Goal: Answer question/provide support

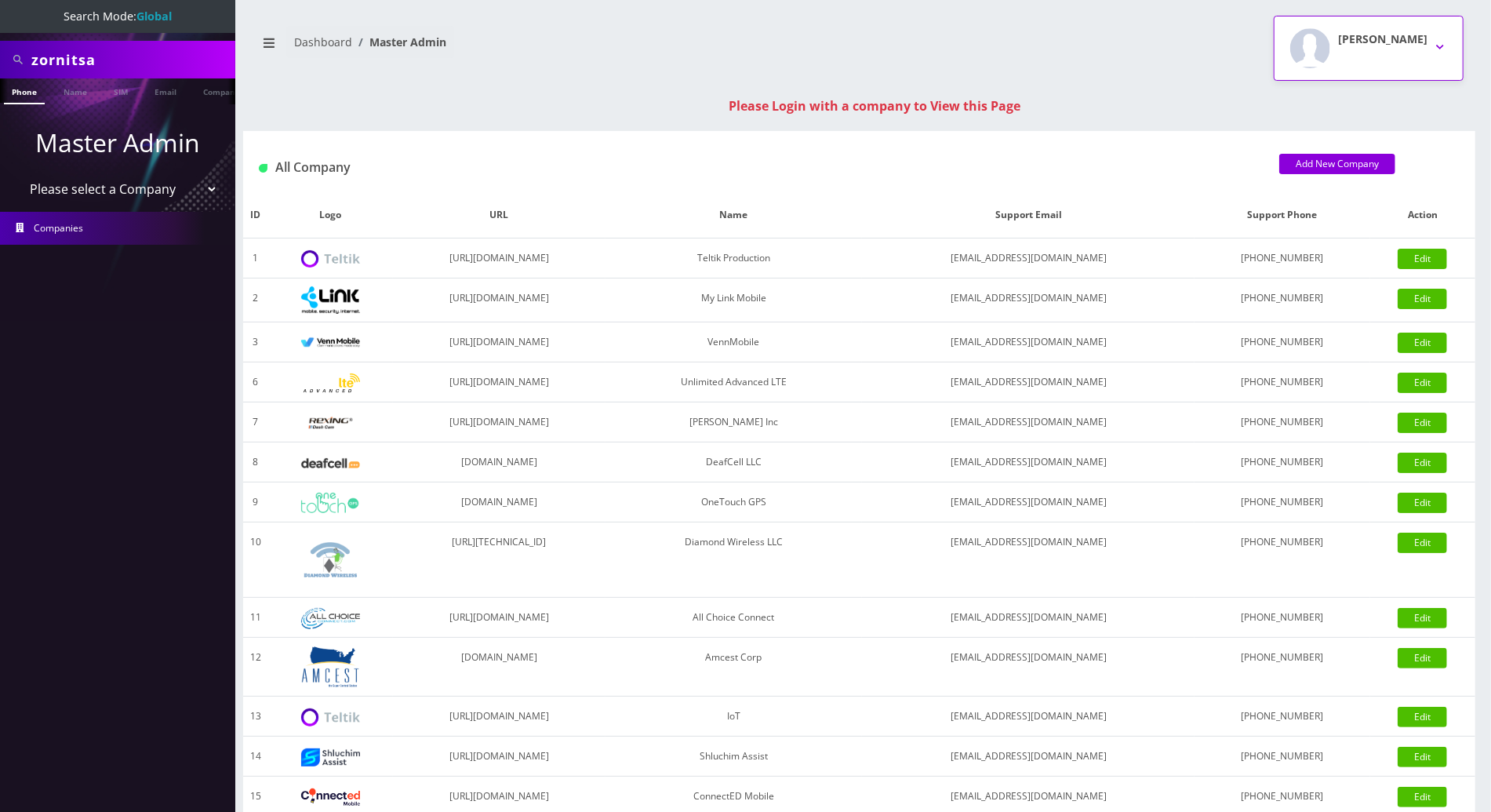
click at [1117, 39] on button "Tracy Genares" at bounding box center [1368, 48] width 190 height 65
click at [1117, 100] on link "Logout" at bounding box center [1368, 99] width 190 height 22
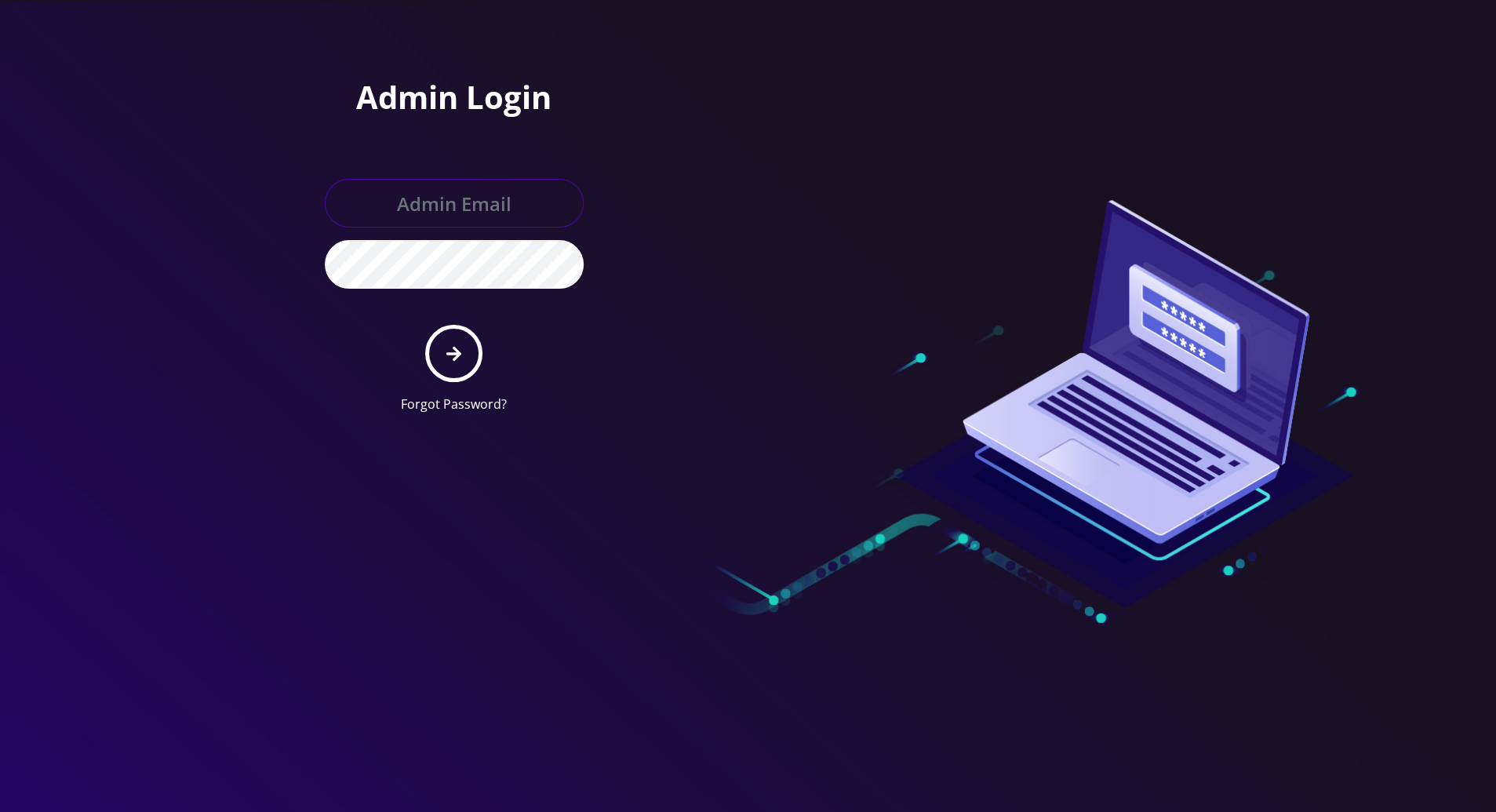
type input "[PERSON_NAME][EMAIL_ADDRESS][DOMAIN_NAME]"
click at [465, 344] on button "submit" at bounding box center [453, 353] width 57 height 57
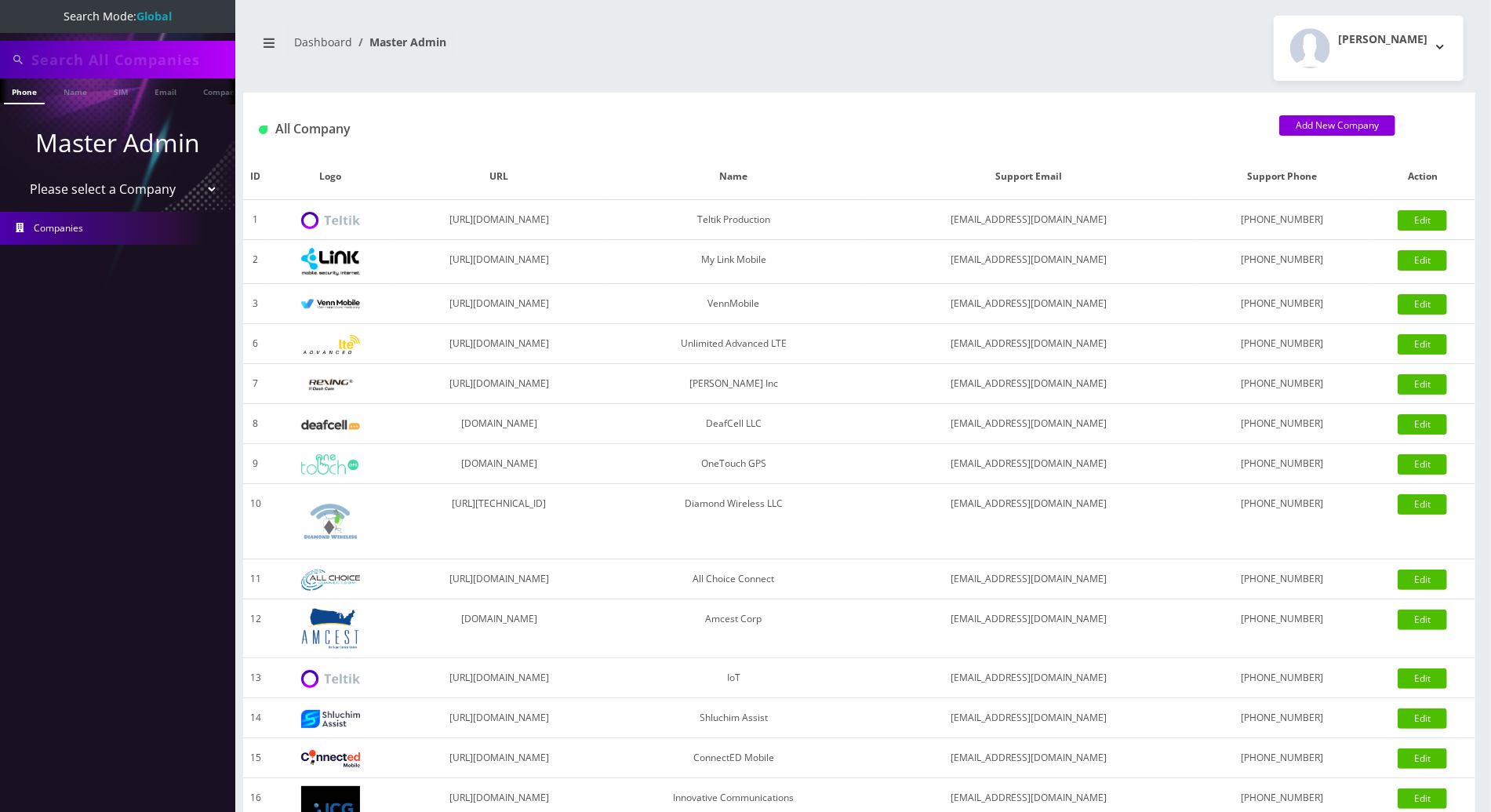
click at [130, 58] on input "text" at bounding box center [131, 59] width 200 height 30
paste input "9296786647"
type input "9296786647"
click at [15, 90] on li at bounding box center [8, 94] width 16 height 39
click at [26, 93] on link "Phone" at bounding box center [24, 91] width 41 height 26
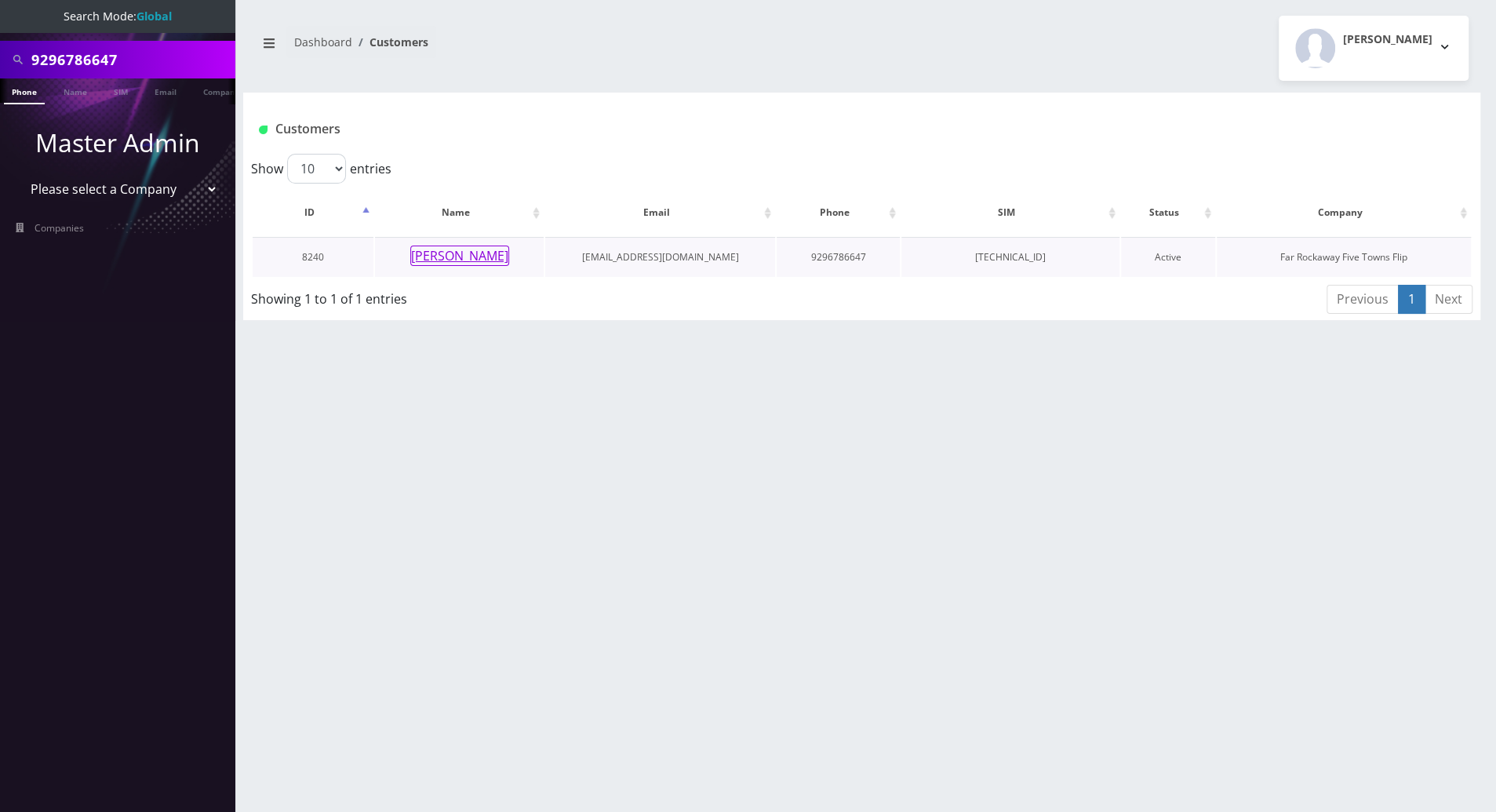
click at [465, 258] on button "zissi itzkowitz" at bounding box center [460, 255] width 99 height 20
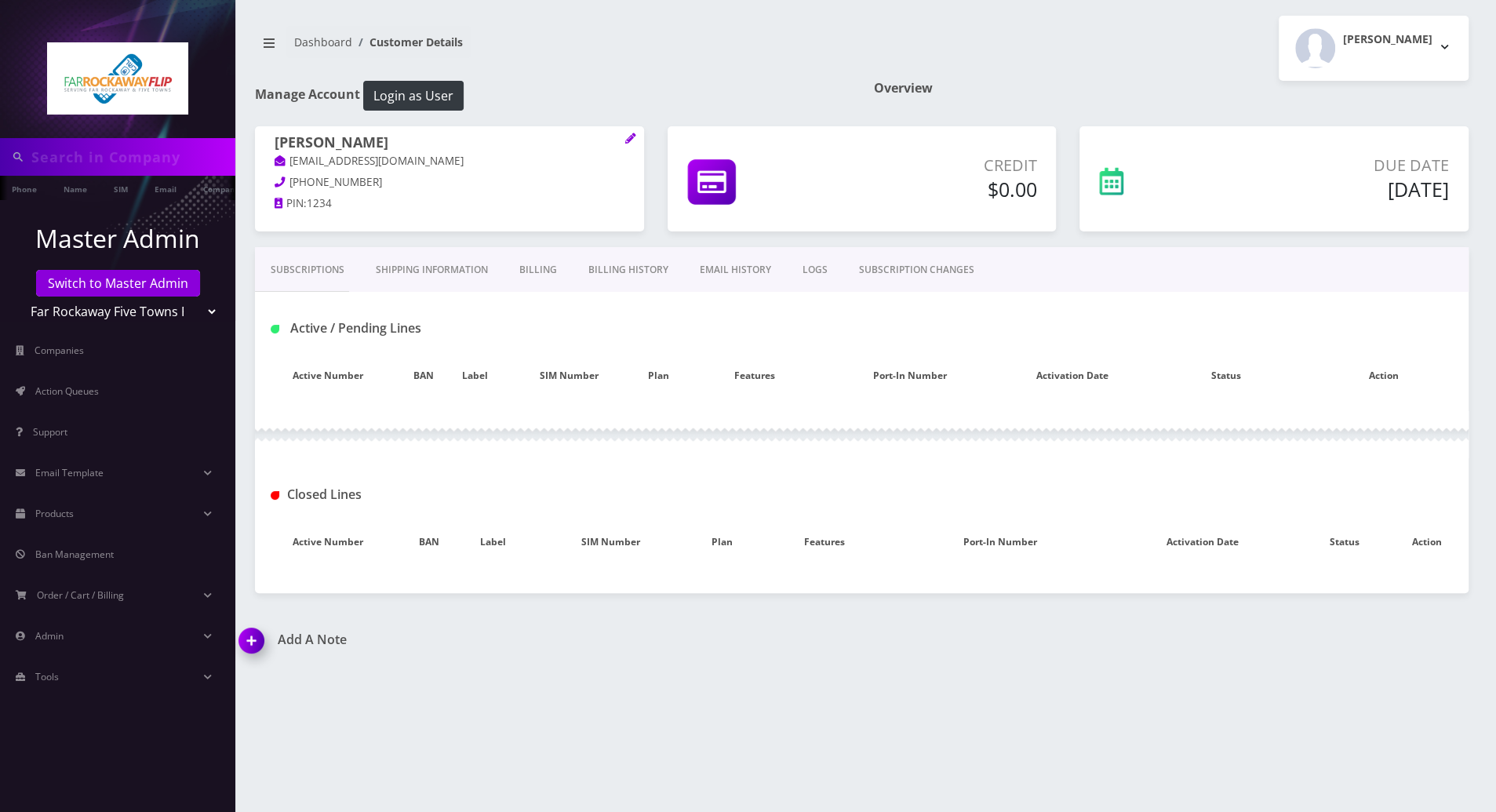
type input "9296786647"
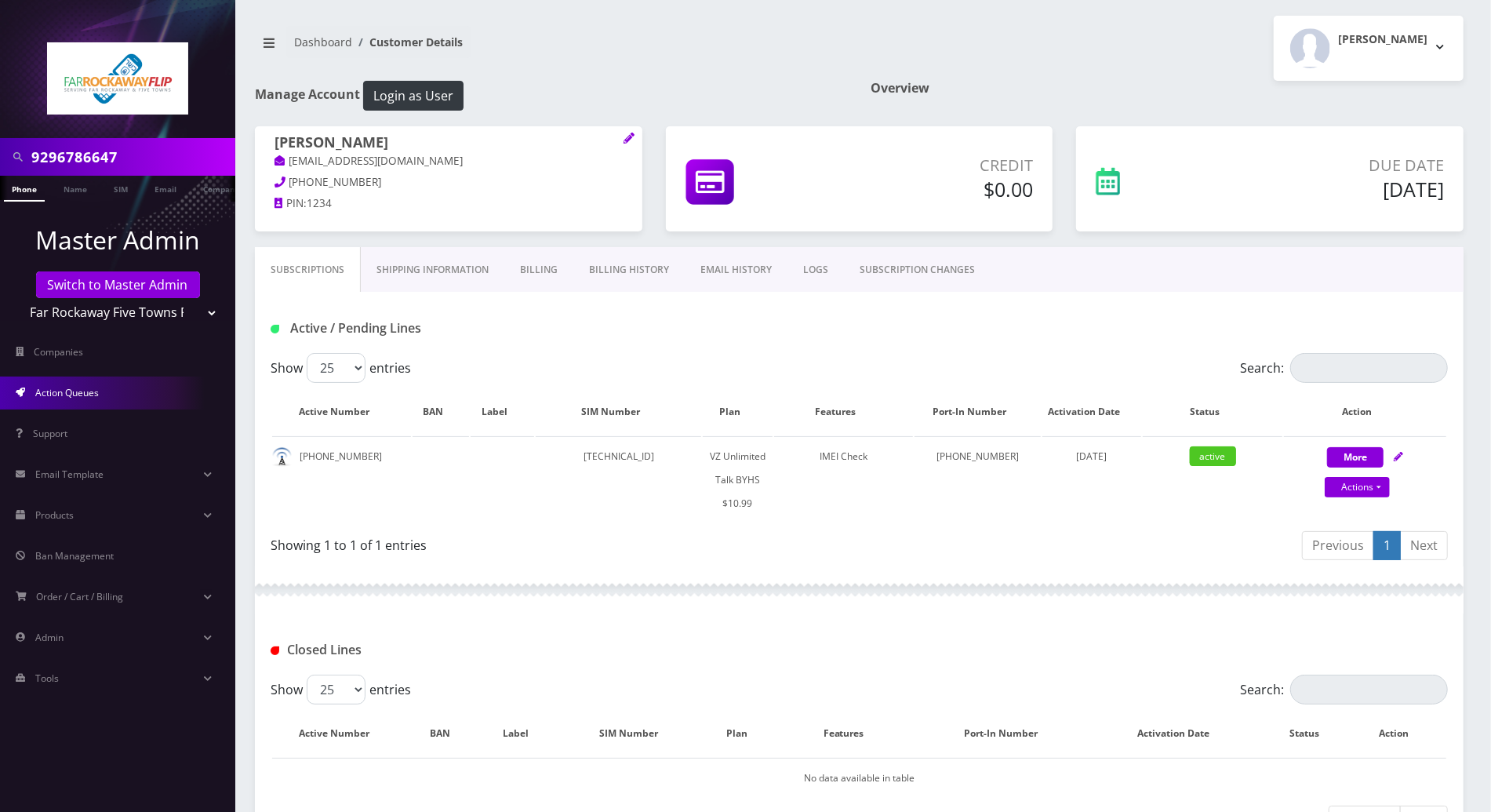
click at [70, 395] on span "Action Queues" at bounding box center [66, 393] width 63 height 14
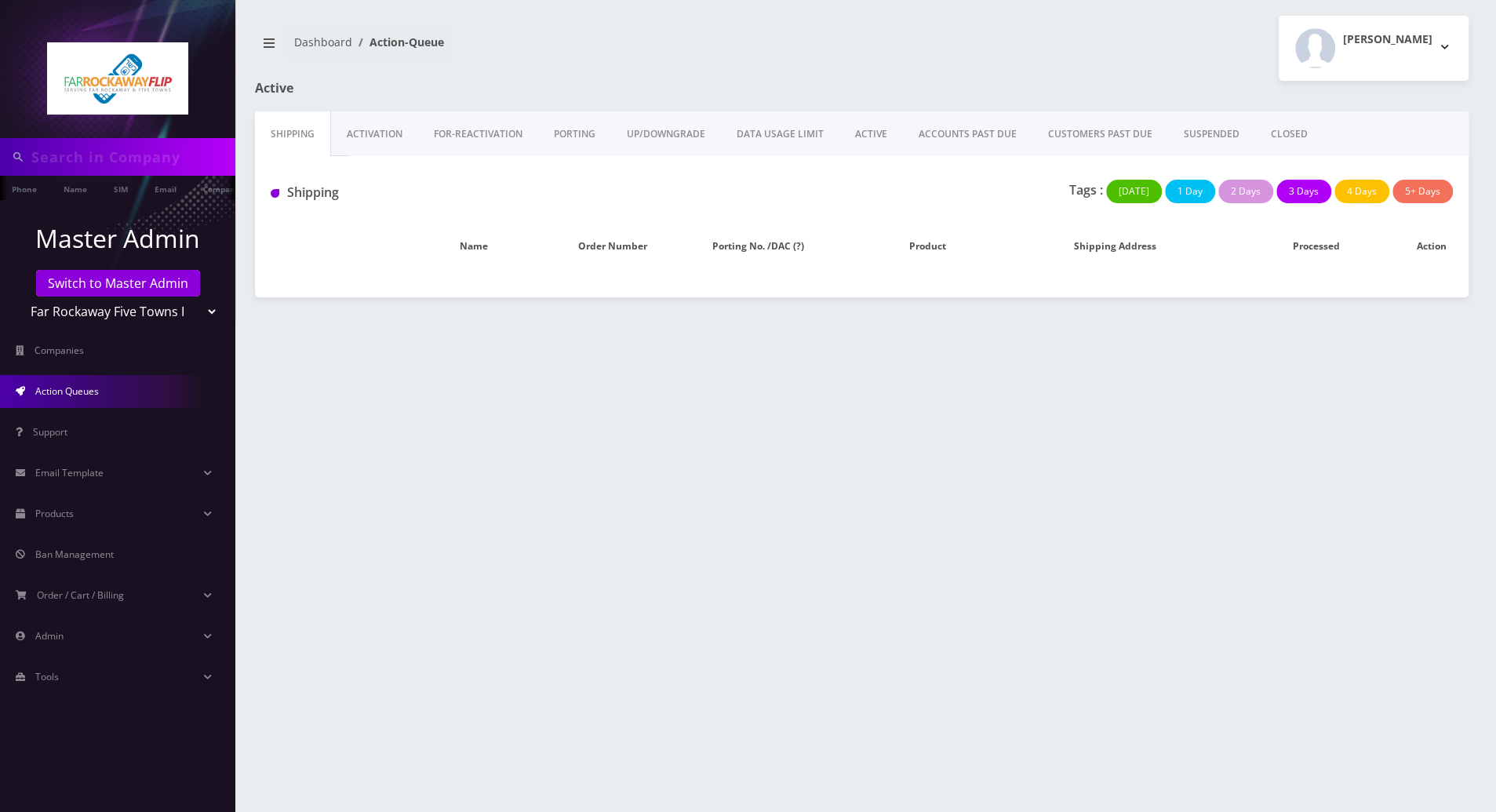
type input "9296786647"
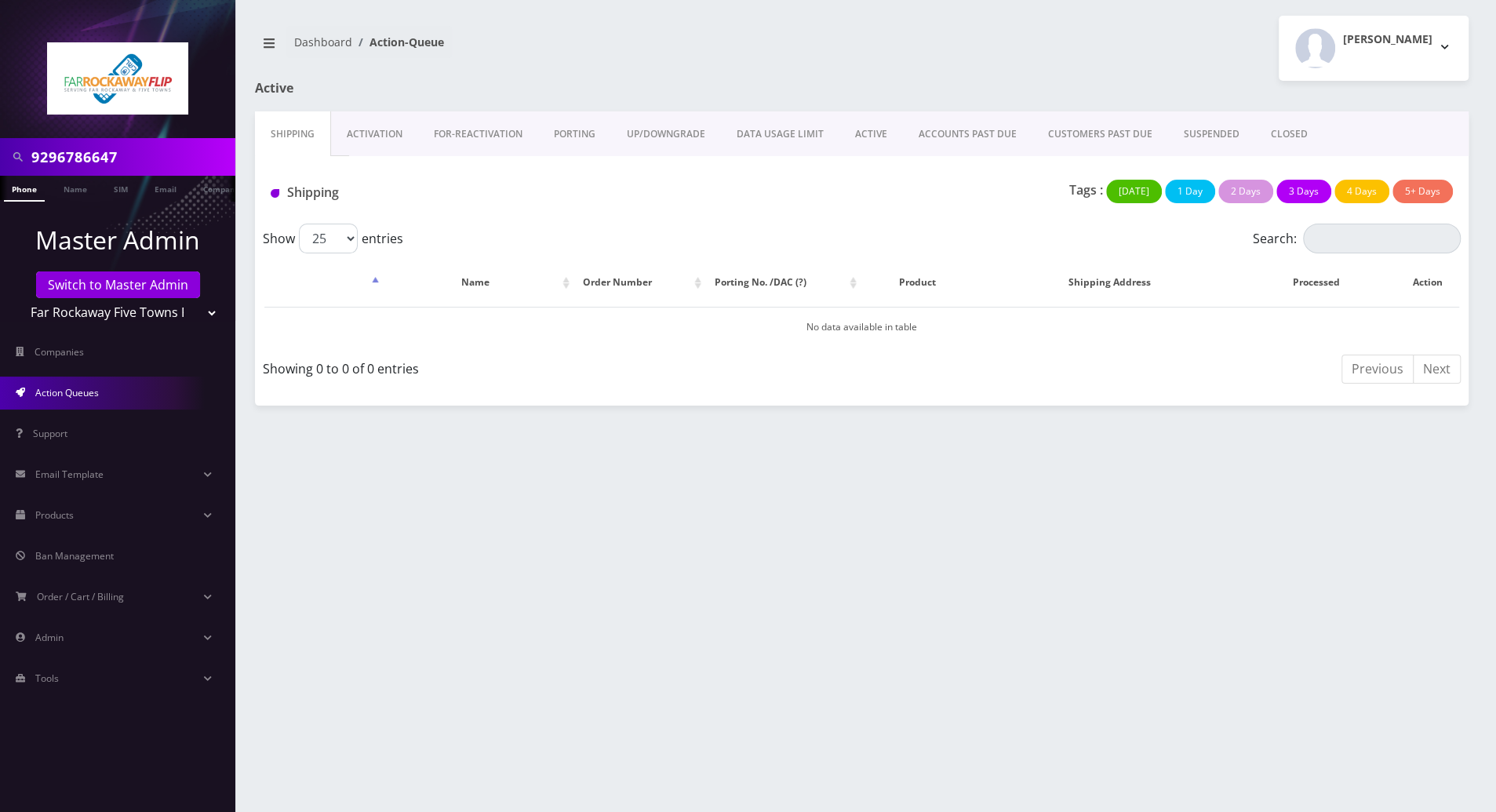
click at [574, 136] on link "PORTING" at bounding box center [574, 134] width 73 height 46
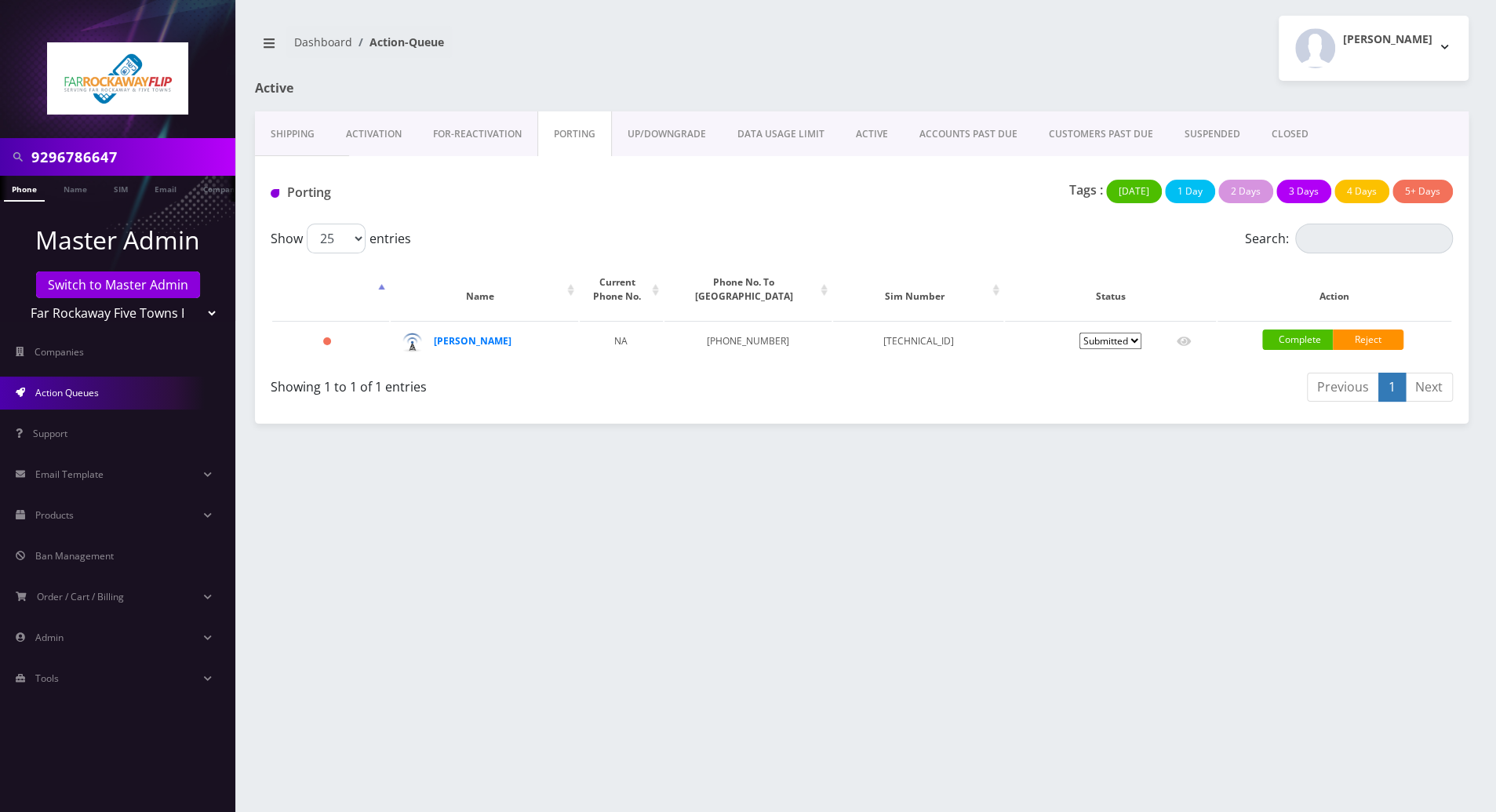
click at [18, 192] on link "Phone" at bounding box center [24, 189] width 41 height 26
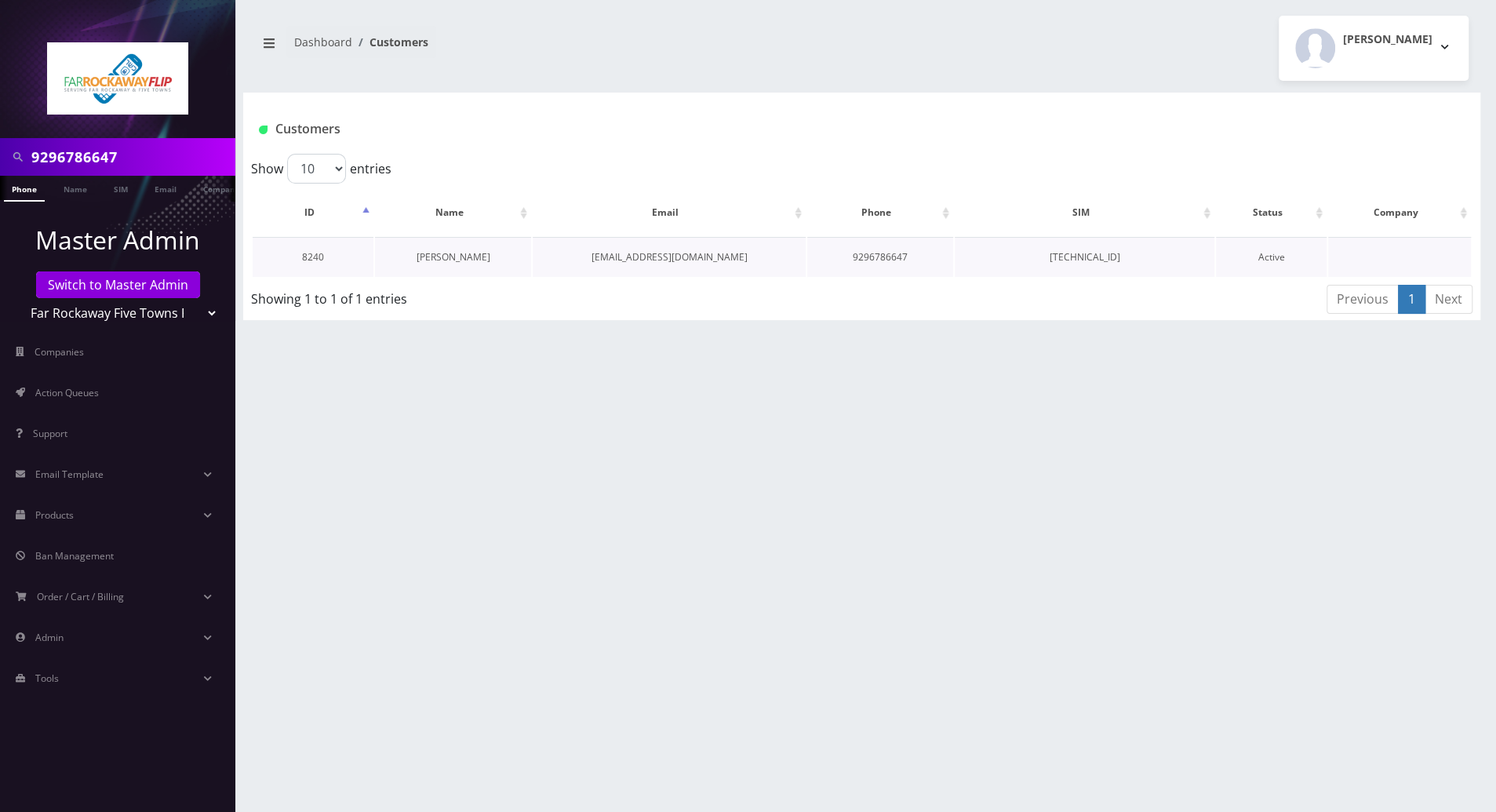
click at [448, 253] on link "[PERSON_NAME]" at bounding box center [453, 257] width 74 height 14
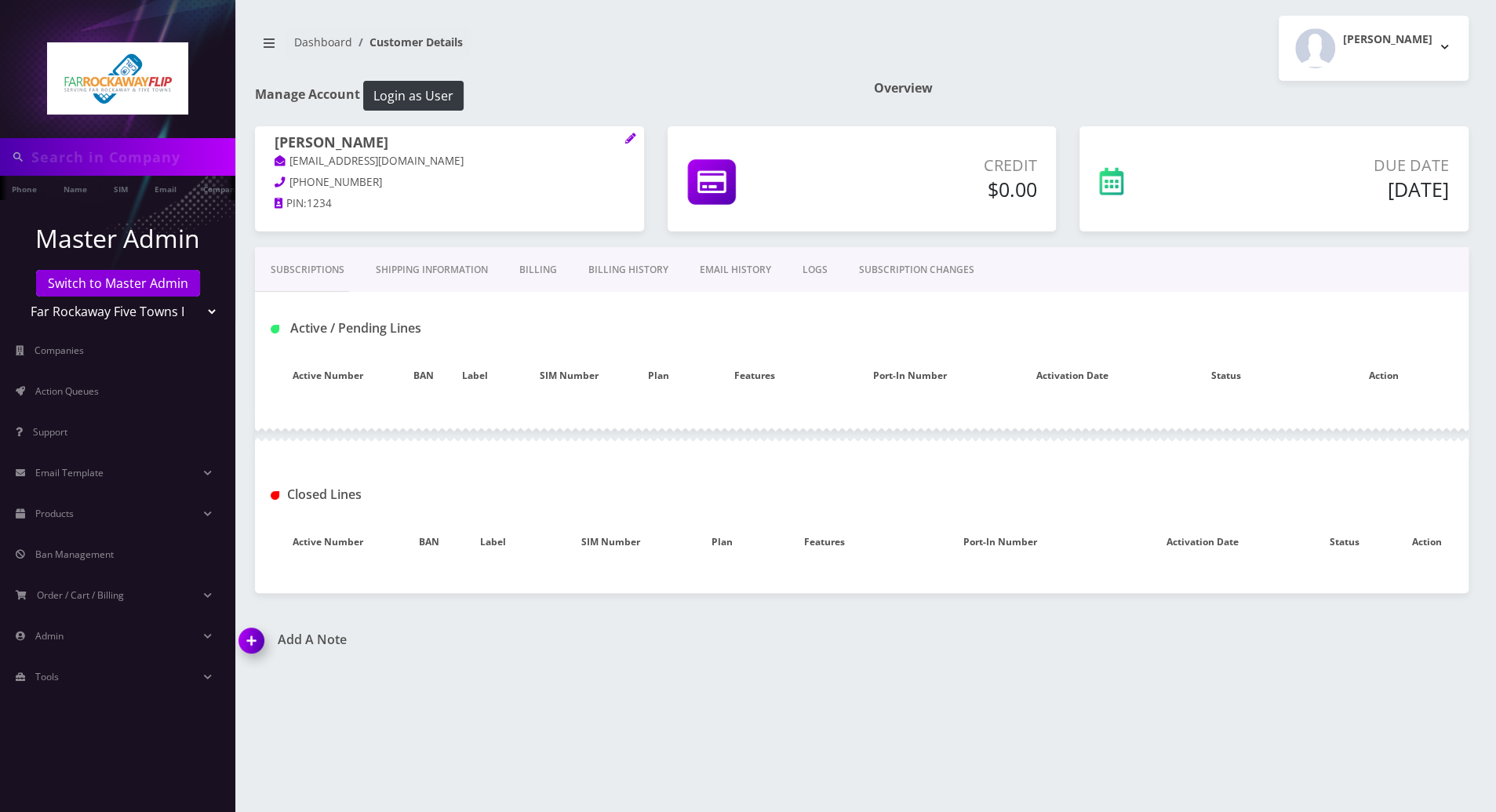
type input "9296786647"
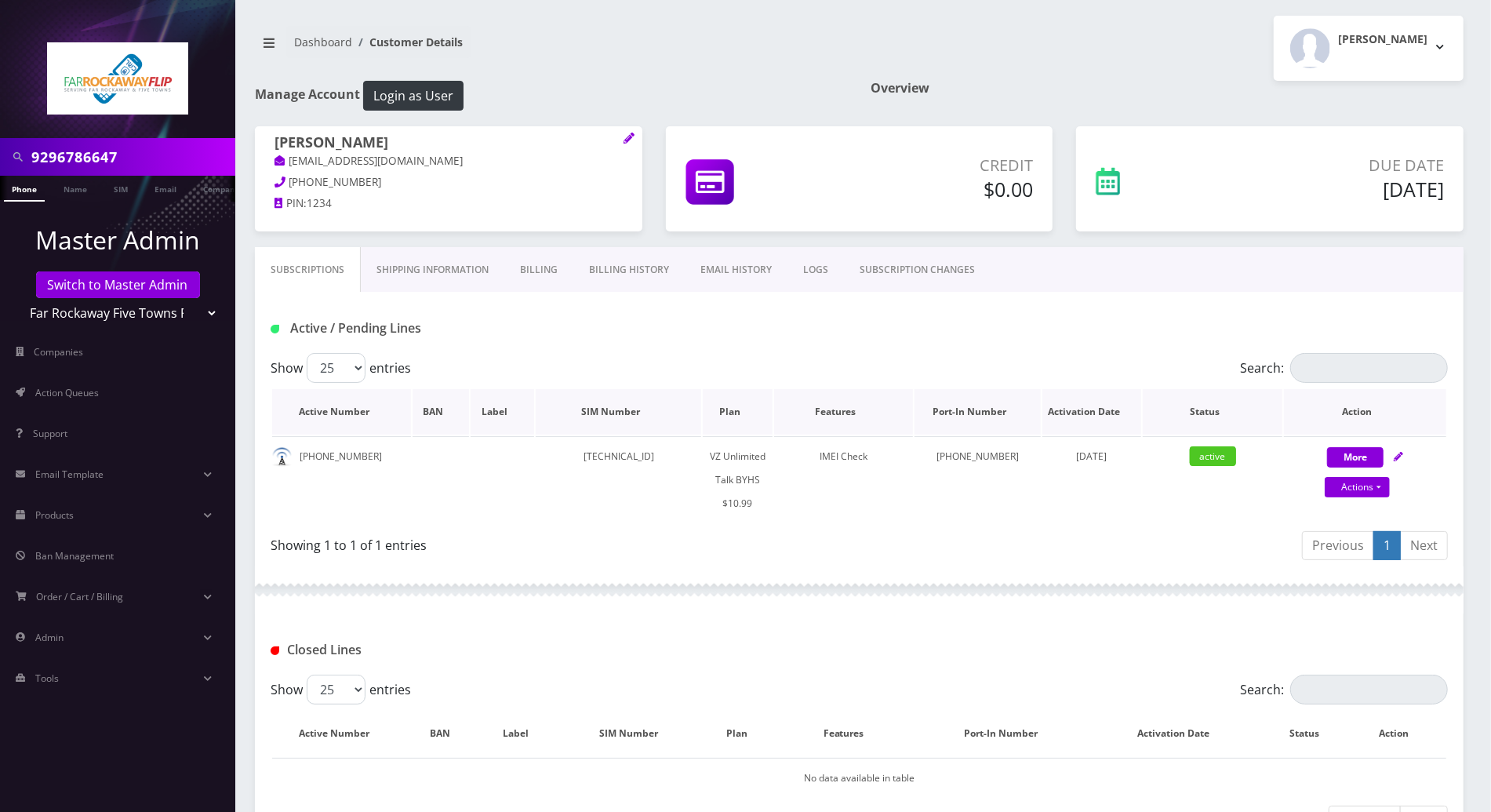
scroll to position [120, 0]
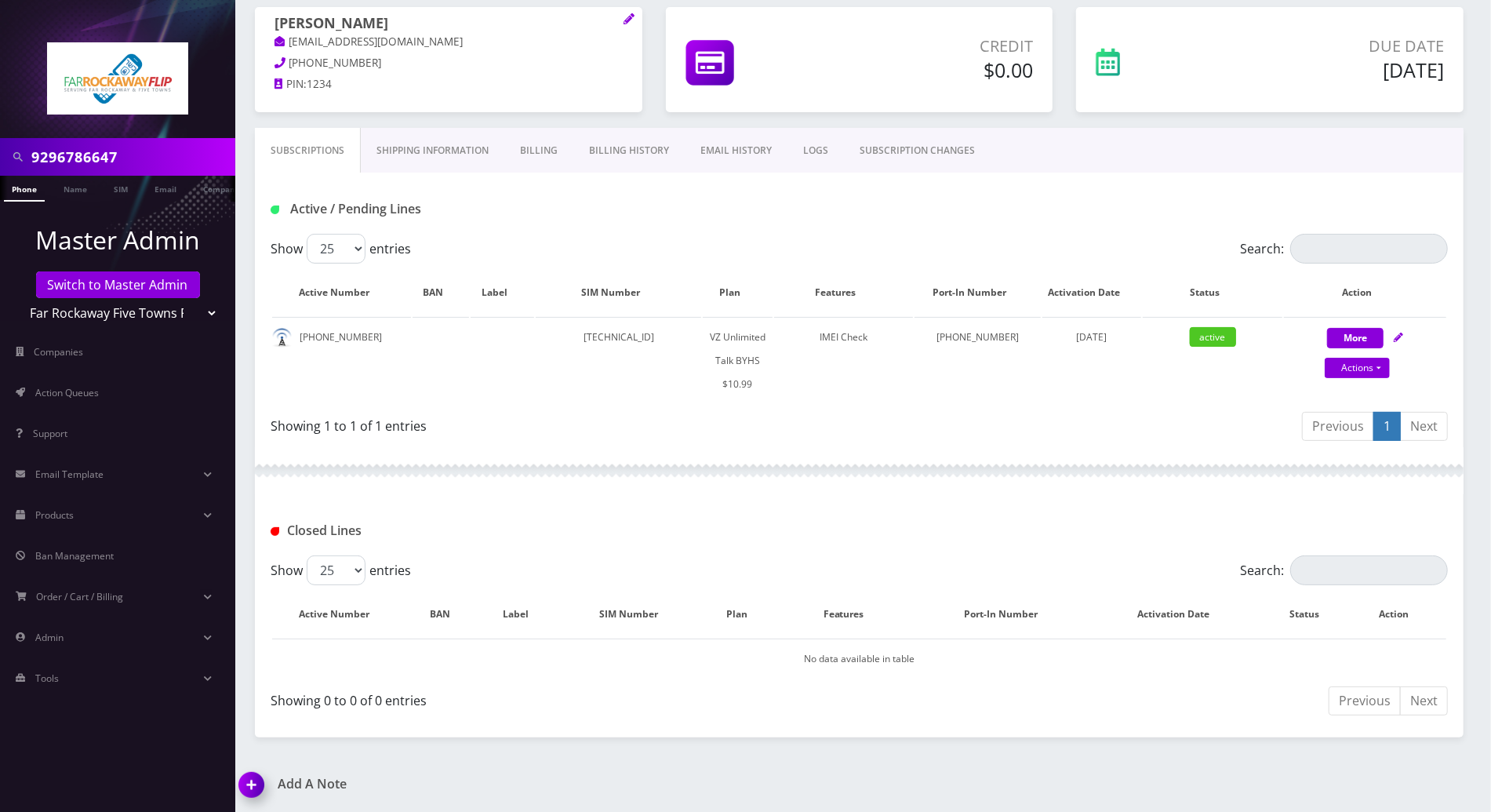
click at [260, 777] on img at bounding box center [255, 791] width 47 height 47
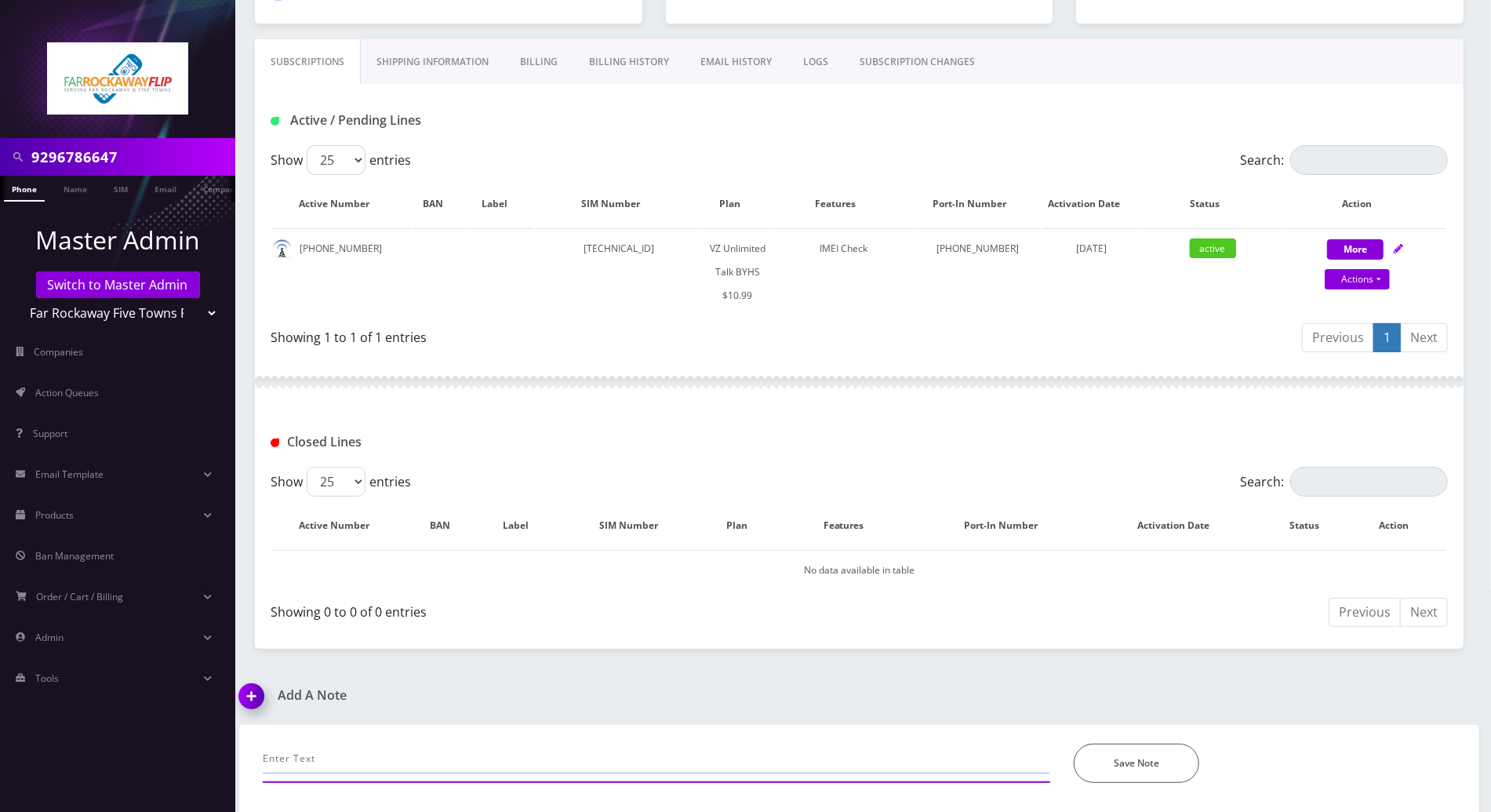
click at [440, 748] on input "text" at bounding box center [657, 759] width 788 height 30
paste input "The port in completed"
type input "The port in completed-- emailed Tzvi, after chatted selectel rep"
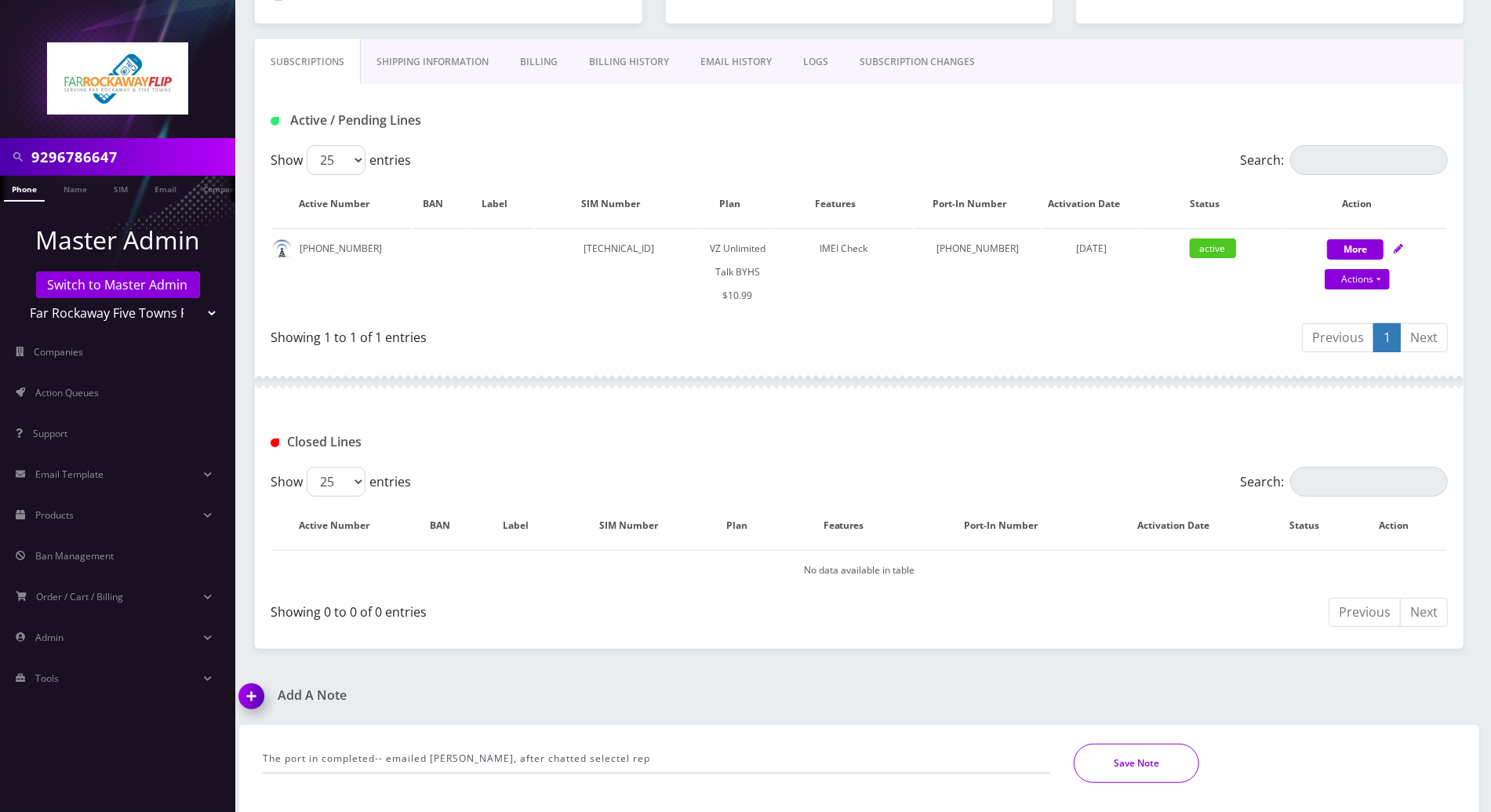
click at [1154, 754] on button "Save Note" at bounding box center [1136, 763] width 125 height 39
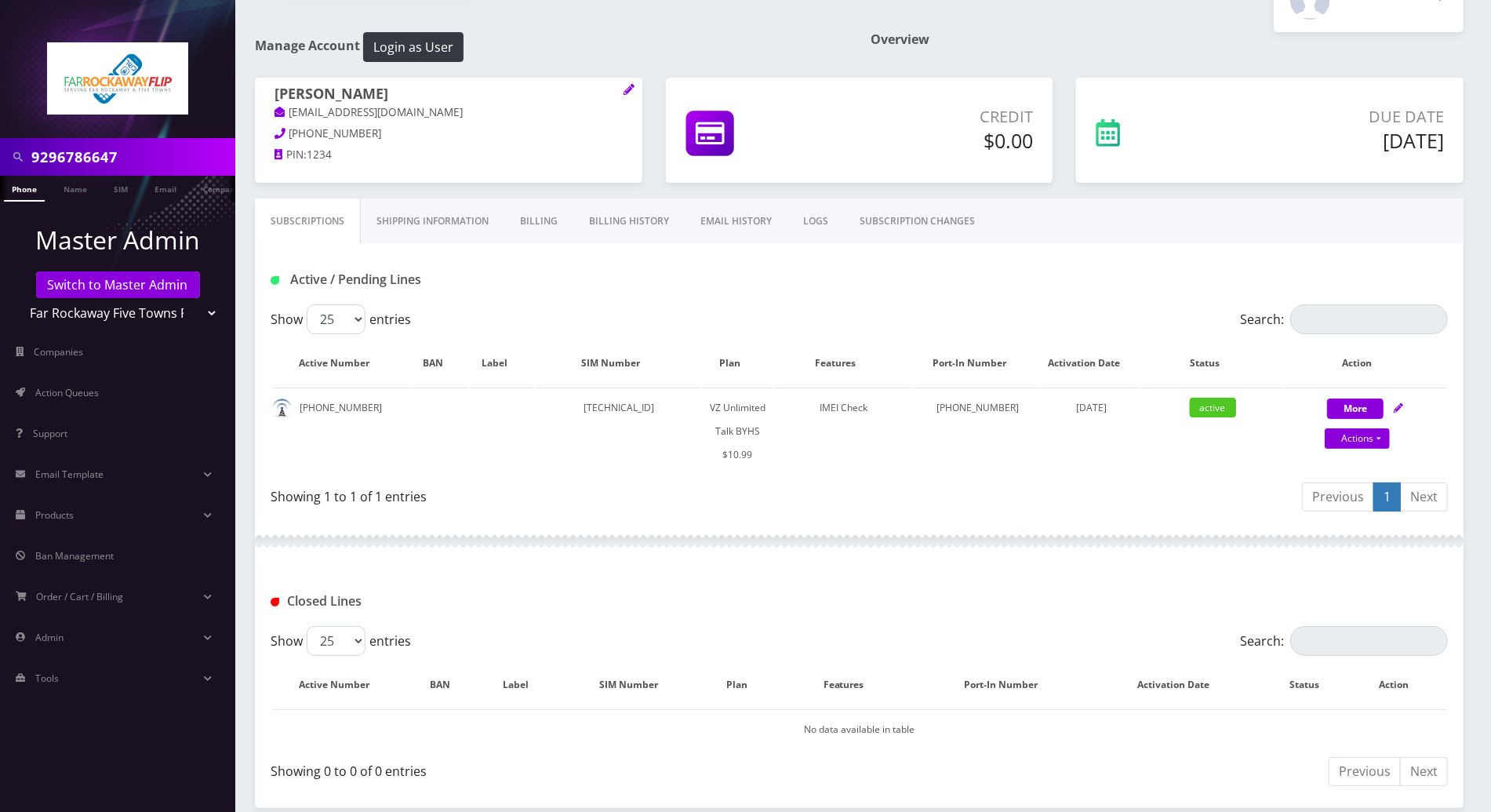
scroll to position [0, 0]
